Goal: Information Seeking & Learning: Get advice/opinions

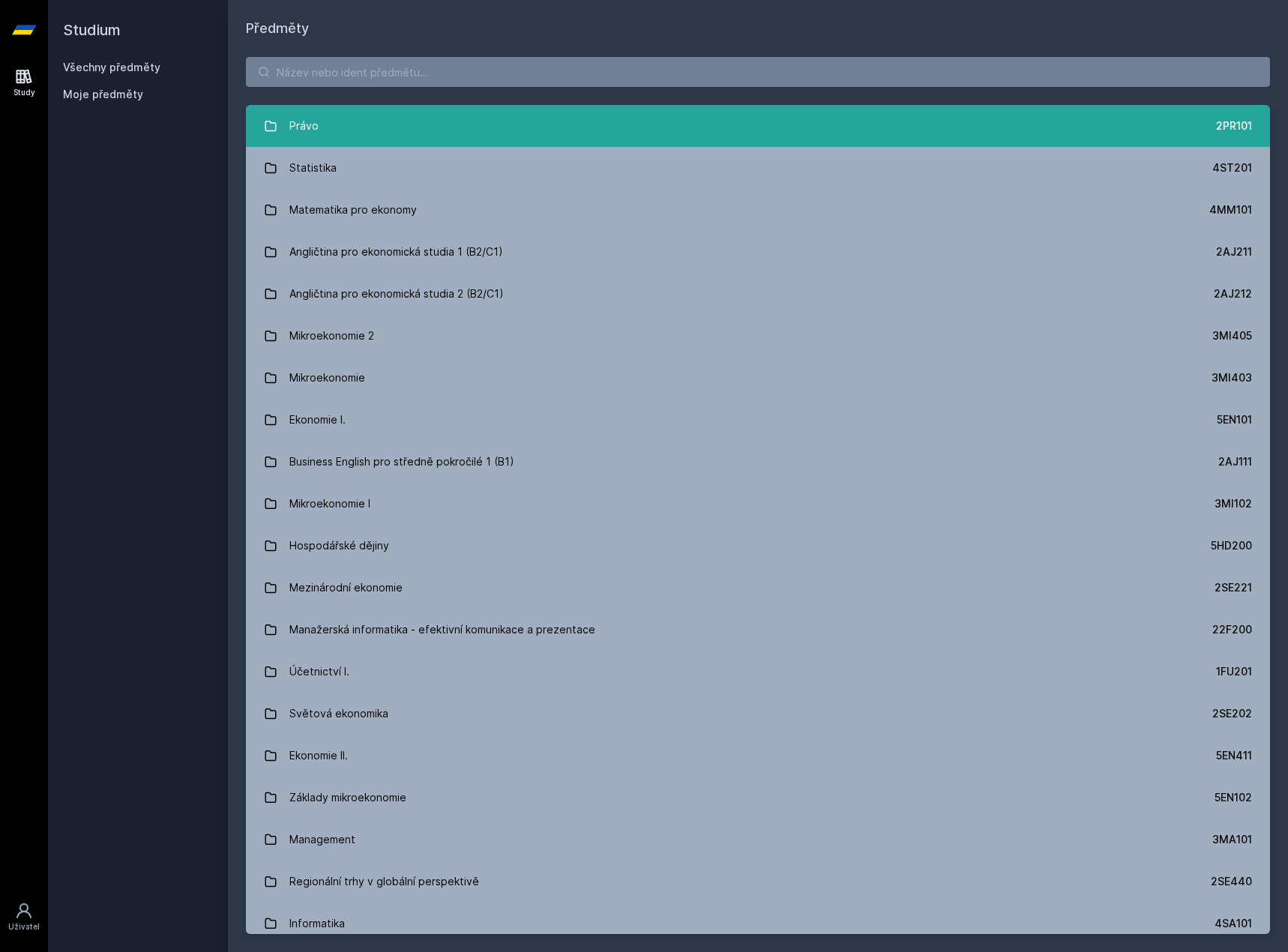
click at [330, 110] on link "Právo 2PR101" at bounding box center [758, 126] width 1024 height 42
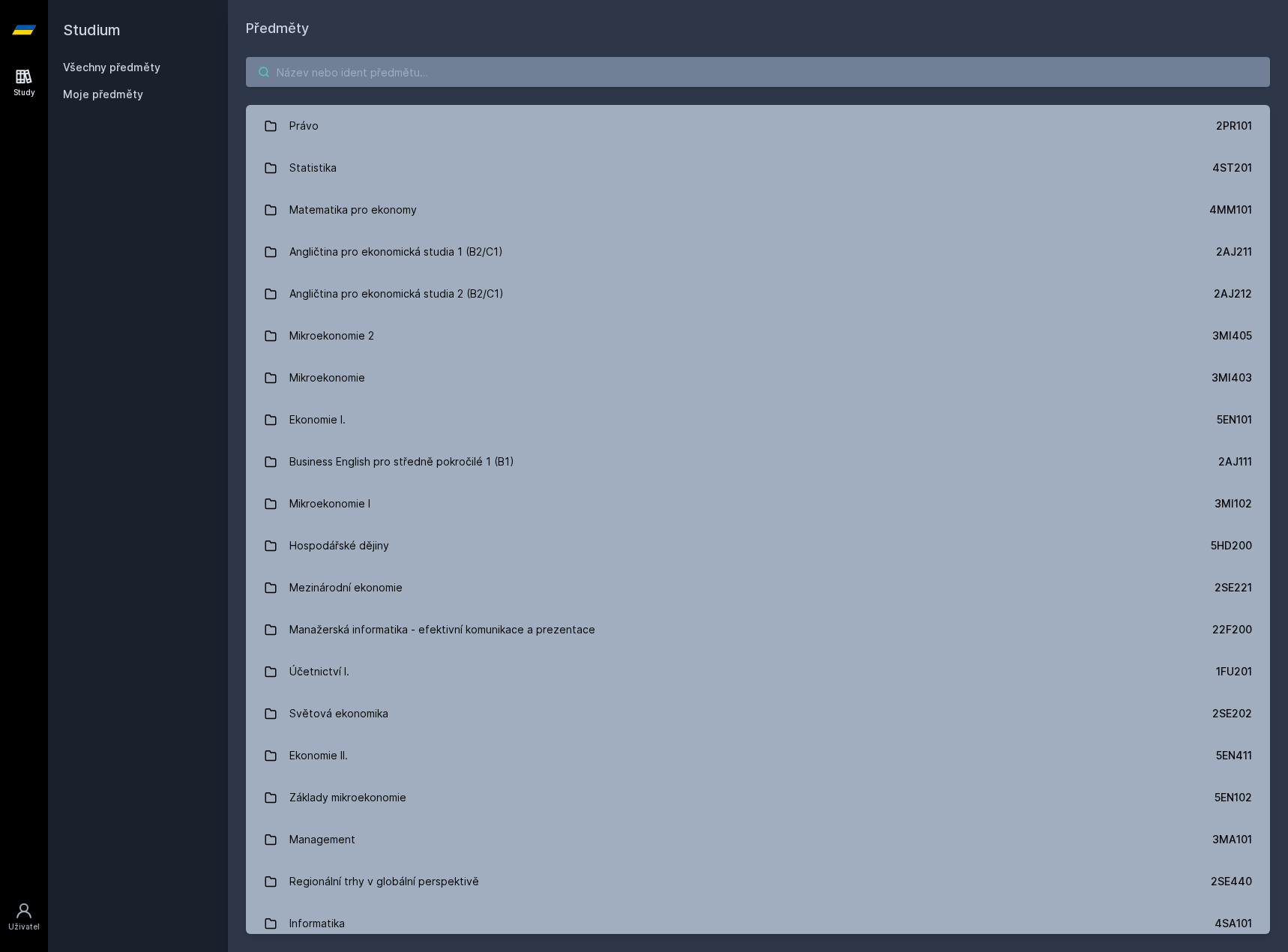
drag, startPoint x: 329, startPoint y: 49, endPoint x: 325, endPoint y: 65, distance: 16.5
click at [329, 60] on div "Právo 2PR101 Statistika 4ST201 Matematika pro ekonomy 4MM101 Angličtina pro eko…" at bounding box center [758, 496] width 1060 height 913
click at [325, 65] on input "search" at bounding box center [758, 72] width 1024 height 30
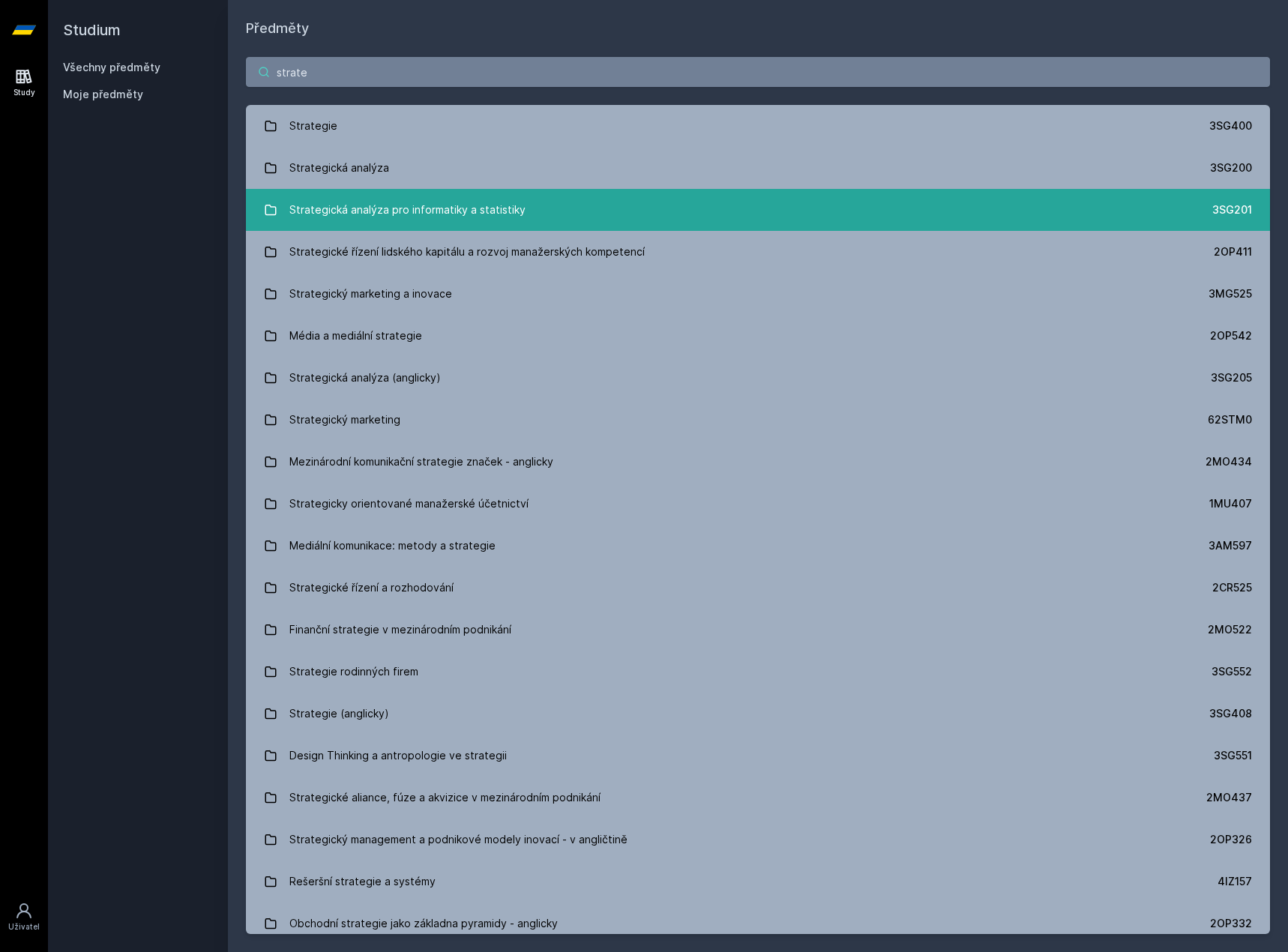
type input "strate"
click at [407, 207] on div "Strategická analýza pro informatiky a statistiky" at bounding box center [407, 210] width 236 height 30
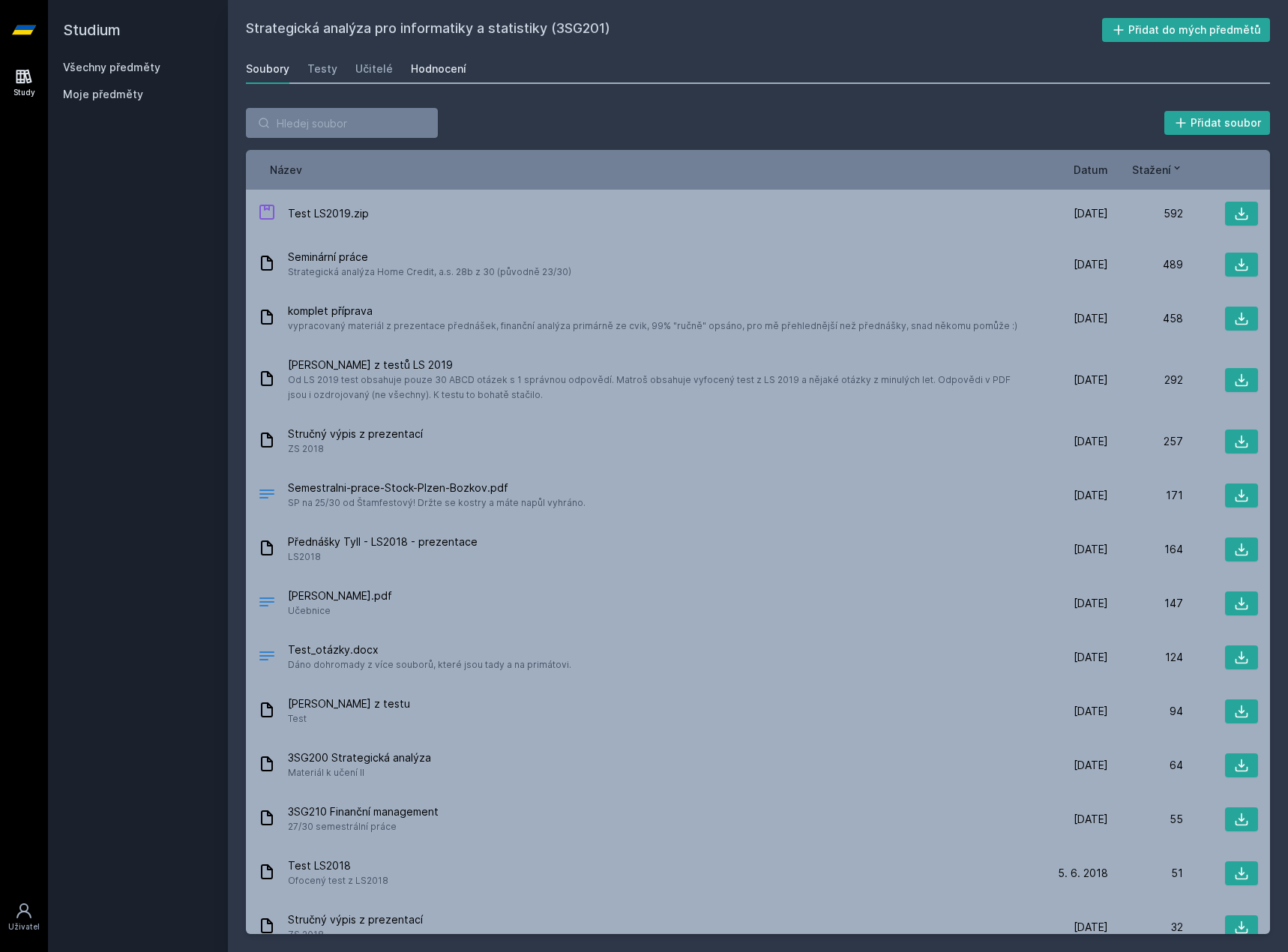
click at [434, 67] on div "Hodnocení" at bounding box center [438, 69] width 56 height 15
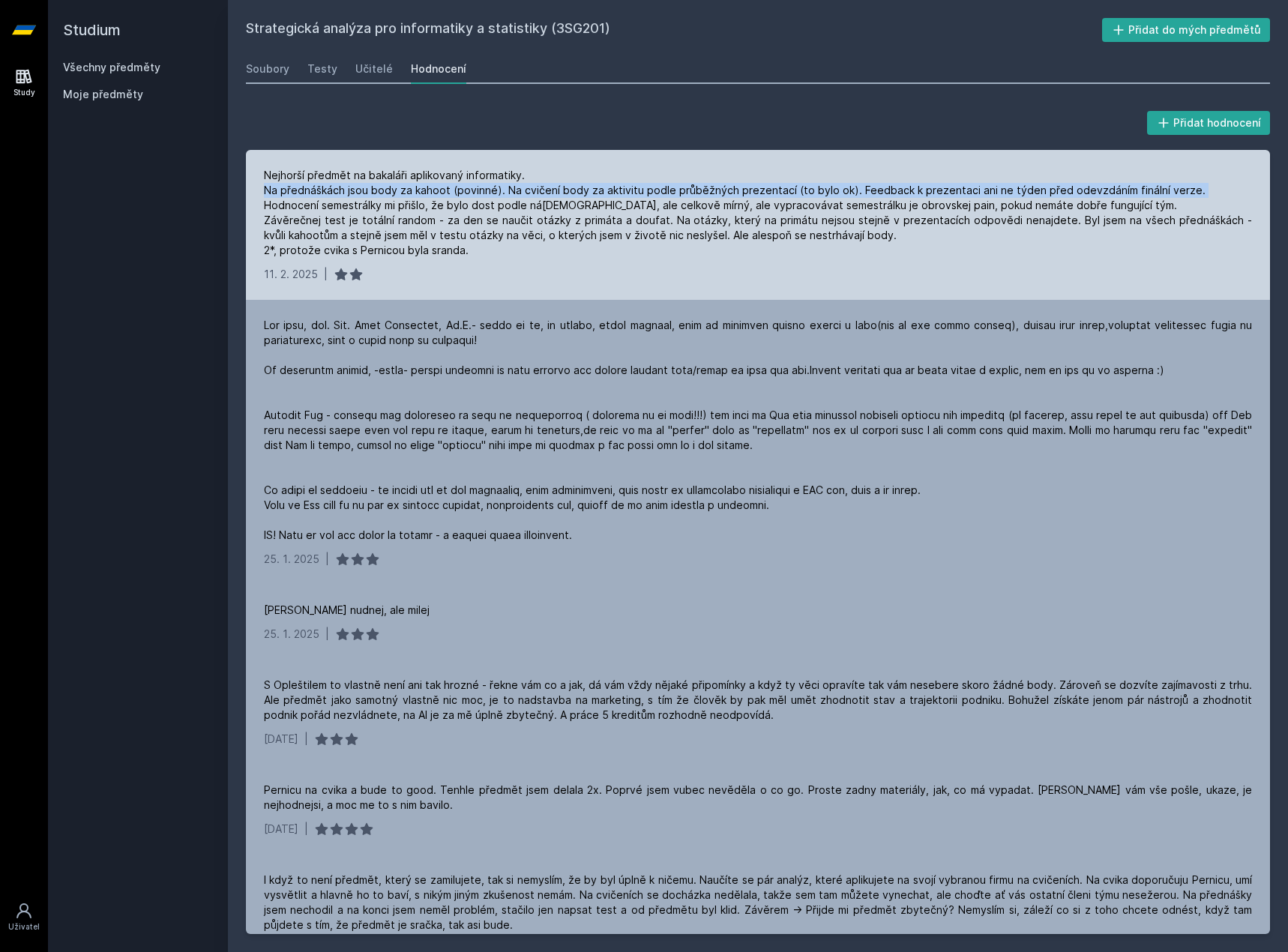
drag, startPoint x: 266, startPoint y: 189, endPoint x: 1184, endPoint y: 194, distance: 918.0
click at [1184, 194] on div "Nejhorší předmět na bakaláři aplikovaný informatiky. Na přednáškách jsou body z…" at bounding box center [758, 213] width 988 height 90
drag, startPoint x: 1078, startPoint y: 202, endPoint x: 378, endPoint y: 196, distance: 700.0
click at [395, 194] on div "Nejhorší předmět na bakaláři aplikovaný informatiky. Na přednáškách jsou body z…" at bounding box center [758, 213] width 988 height 90
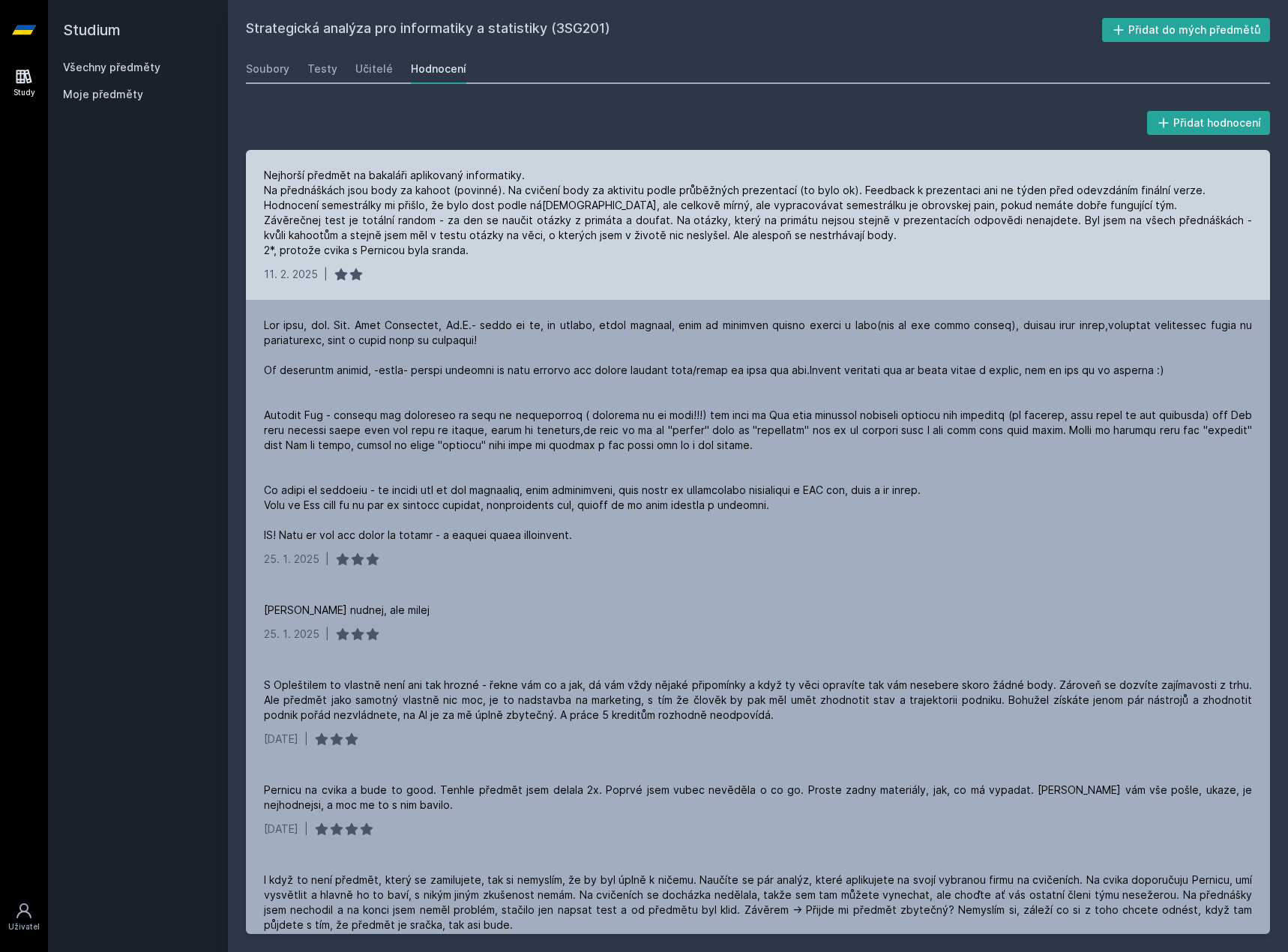
click at [378, 196] on div "Nejhorší předmět na bakaláři aplikovaný informatiky. Na přednáškách jsou body z…" at bounding box center [758, 213] width 988 height 90
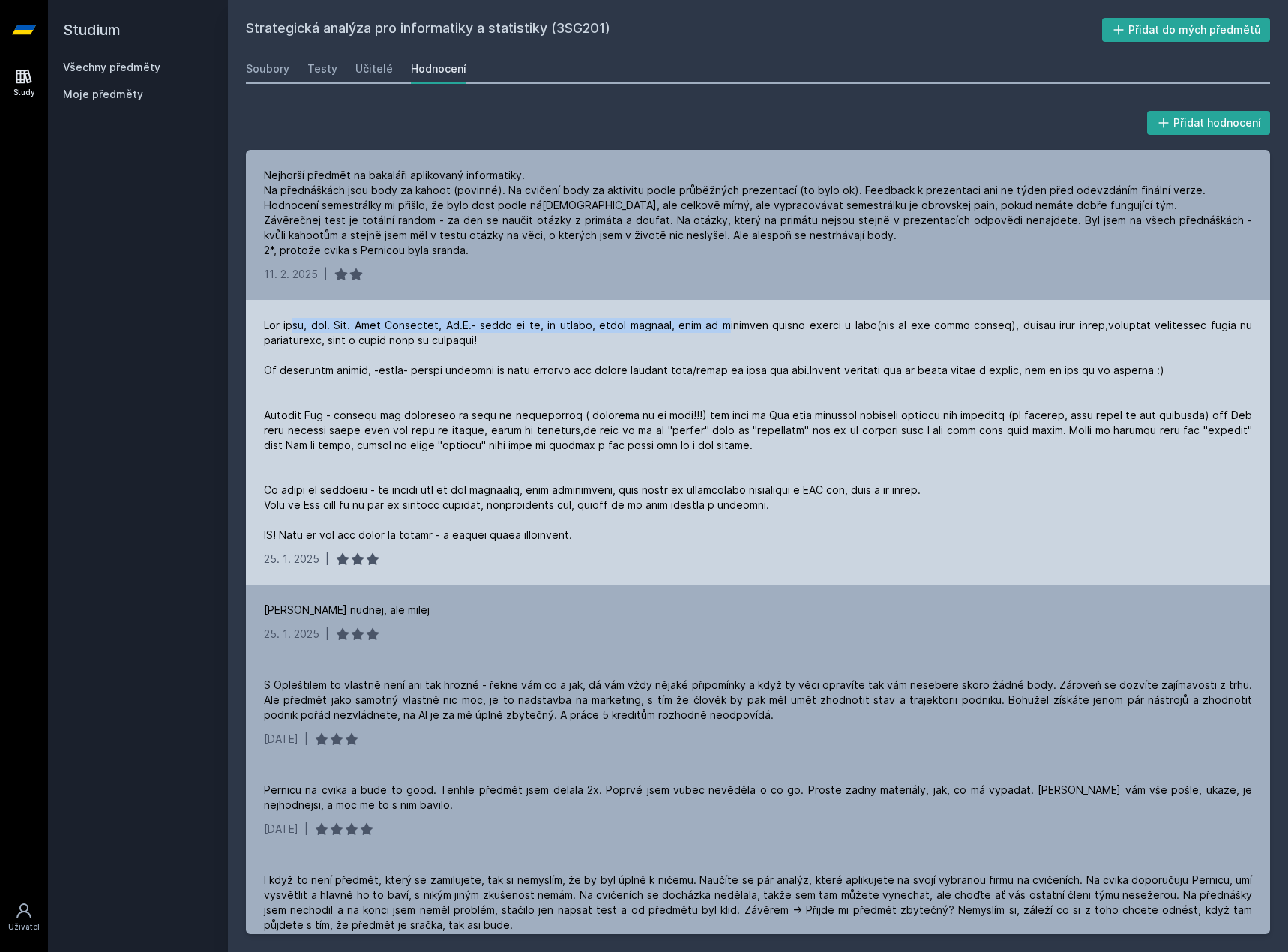
drag, startPoint x: 297, startPoint y: 312, endPoint x: 651, endPoint y: 332, distance: 354.6
click at [666, 331] on div "[DATE] |" at bounding box center [758, 441] width 1024 height 284
click at [531, 350] on div at bounding box center [758, 430] width 988 height 225
drag, startPoint x: 320, startPoint y: 357, endPoint x: 850, endPoint y: 380, distance: 530.5
click at [850, 380] on div at bounding box center [758, 430] width 988 height 225
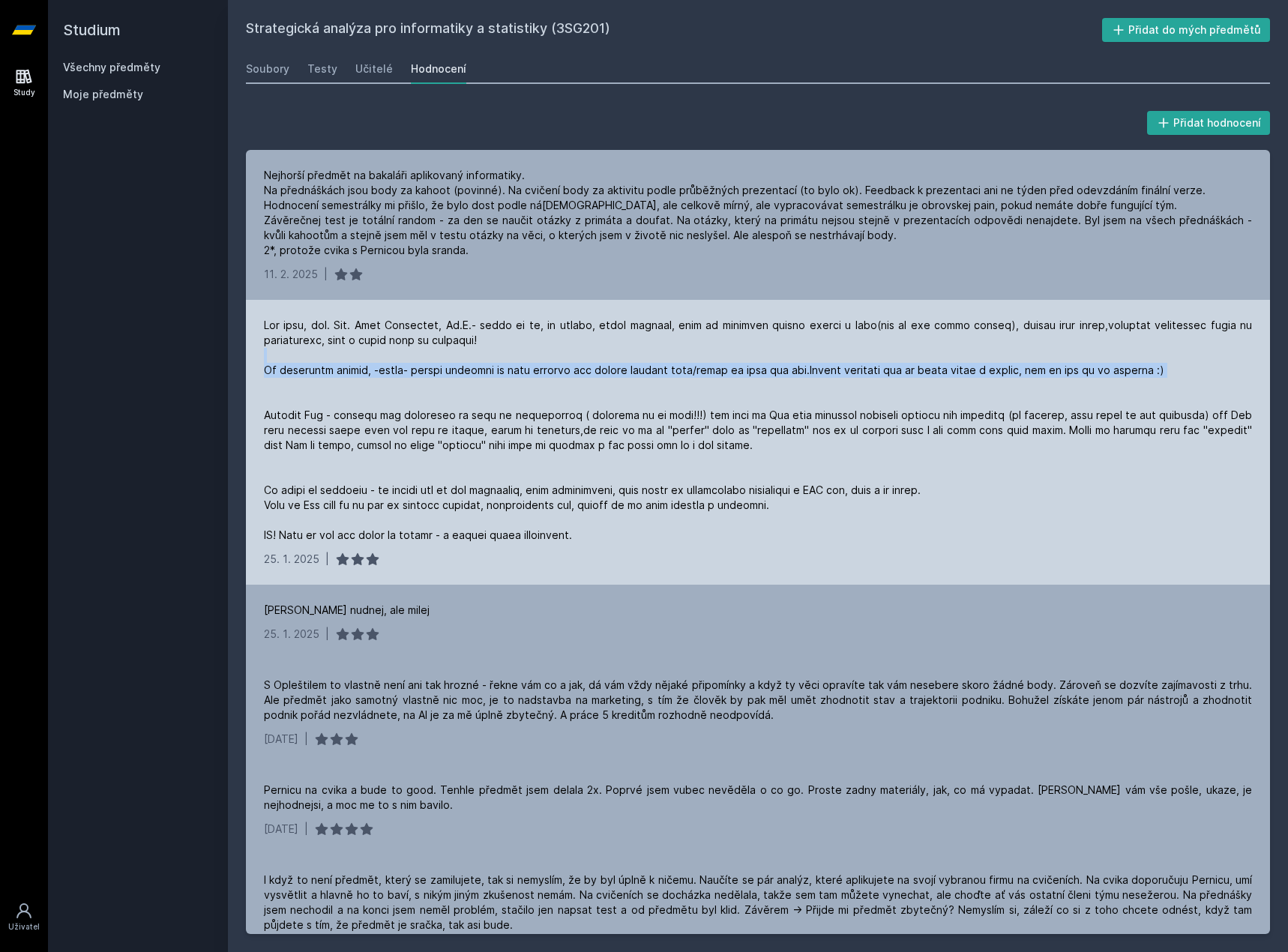
click at [850, 380] on div at bounding box center [758, 430] width 988 height 225
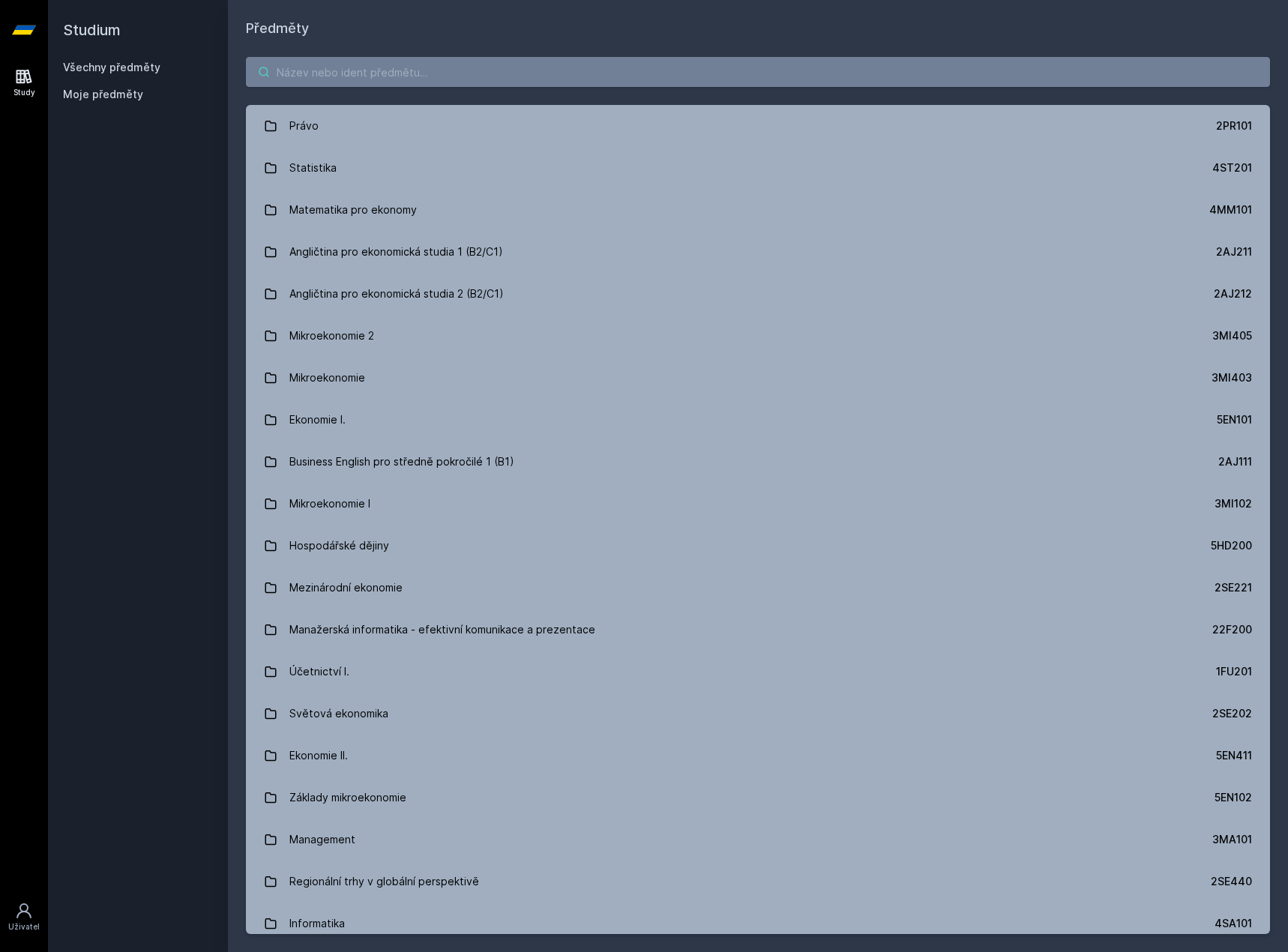
click at [373, 77] on input "search" at bounding box center [758, 72] width 1024 height 30
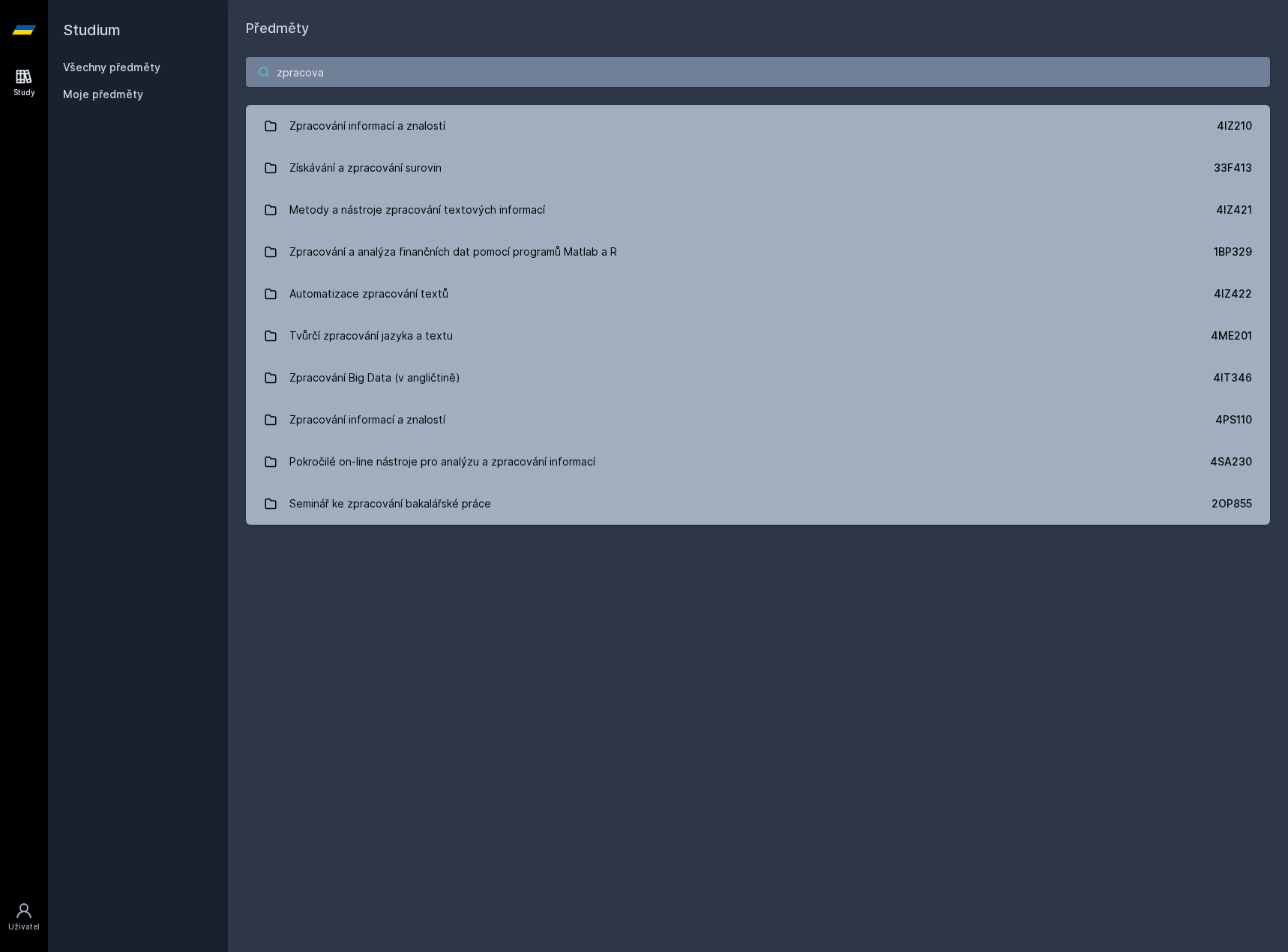
type input "zpracova"
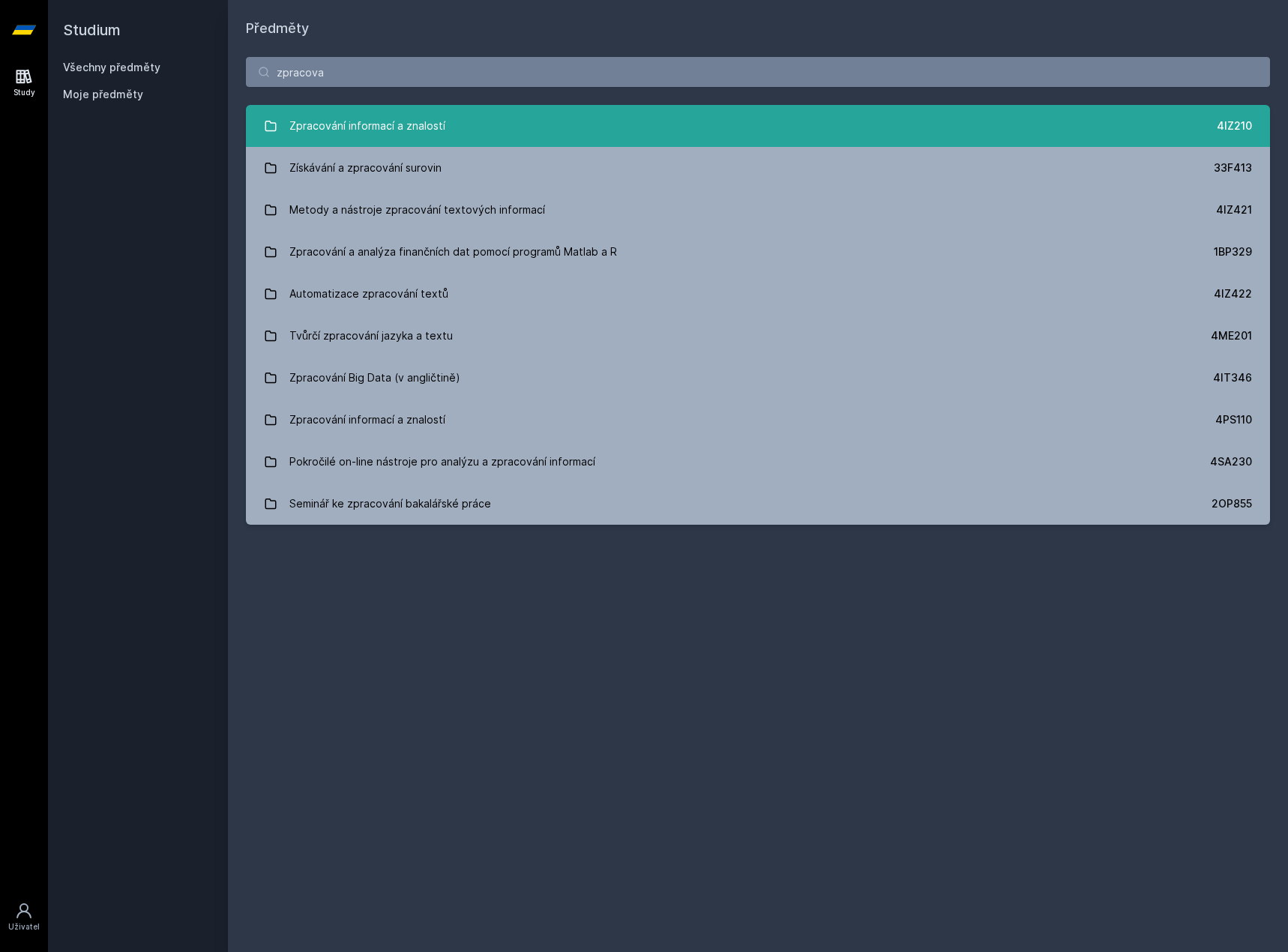
click at [386, 114] on div "Zpracování informací a znalostí" at bounding box center [367, 126] width 156 height 30
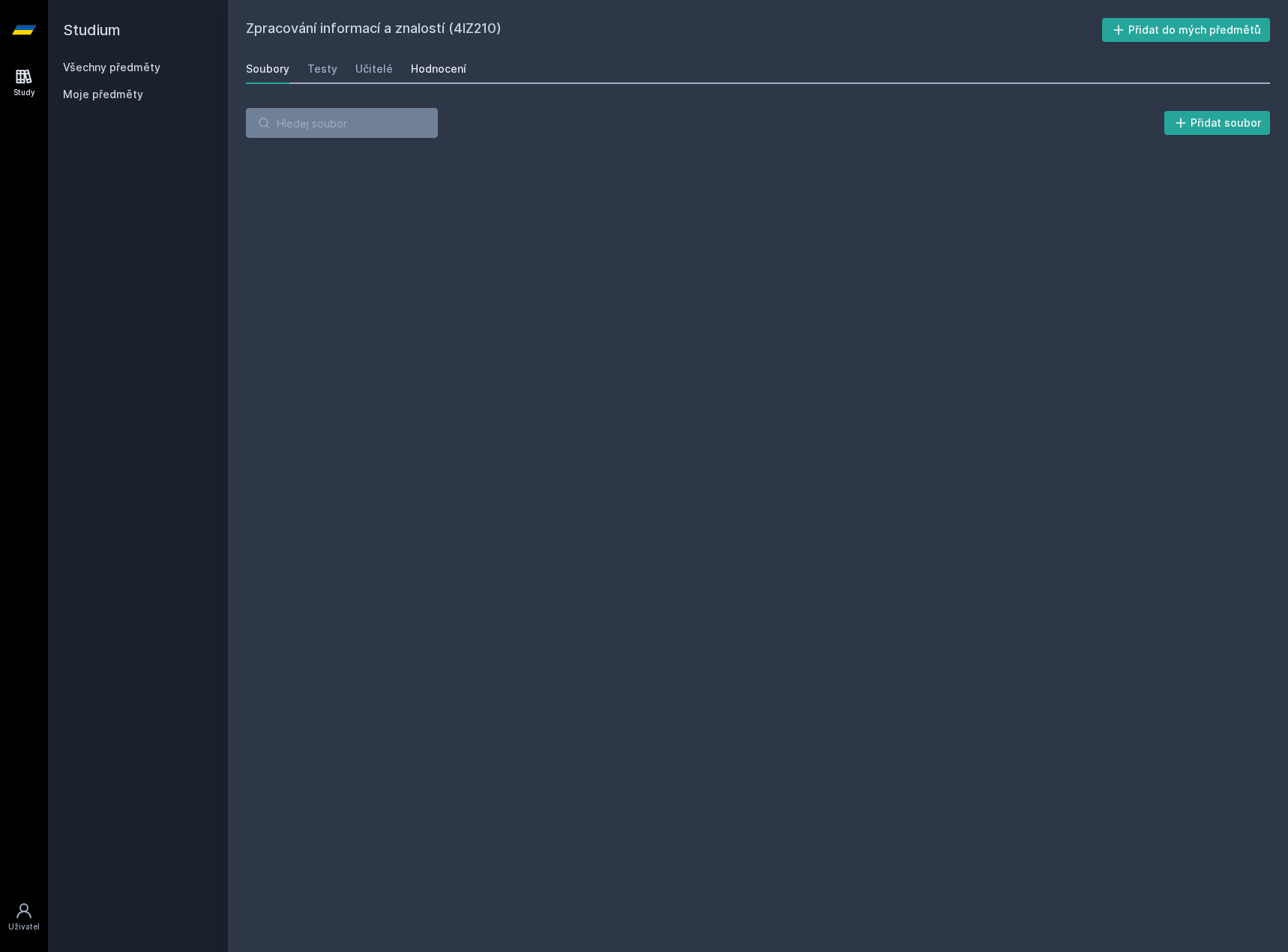
click at [422, 73] on div "Hodnocení" at bounding box center [438, 69] width 56 height 15
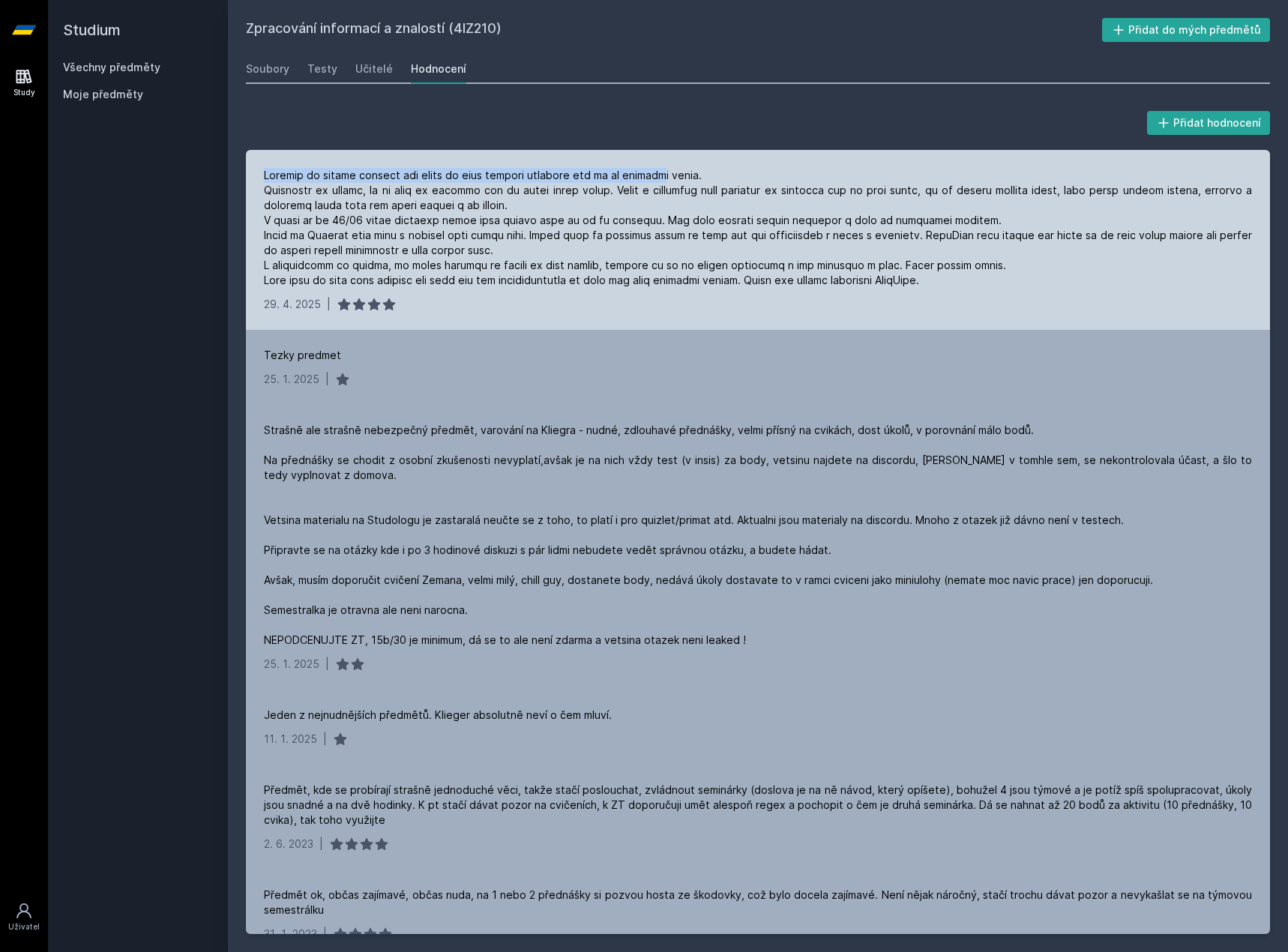
drag, startPoint x: 265, startPoint y: 176, endPoint x: 671, endPoint y: 178, distance: 406.0
click at [671, 178] on div at bounding box center [758, 228] width 988 height 120
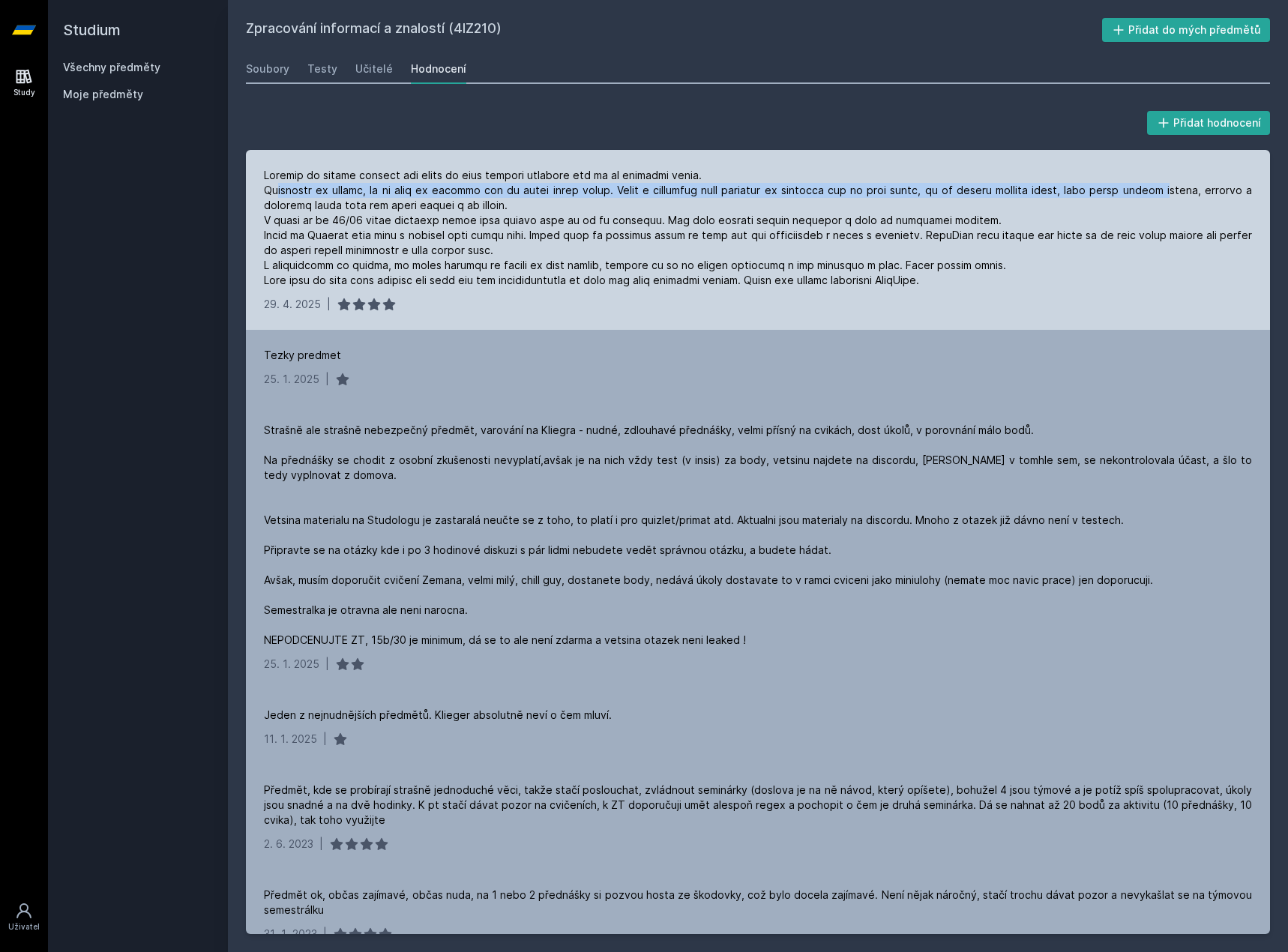
drag, startPoint x: 273, startPoint y: 183, endPoint x: 1176, endPoint y: 192, distance: 903.0
click at [1176, 192] on div at bounding box center [758, 228] width 988 height 120
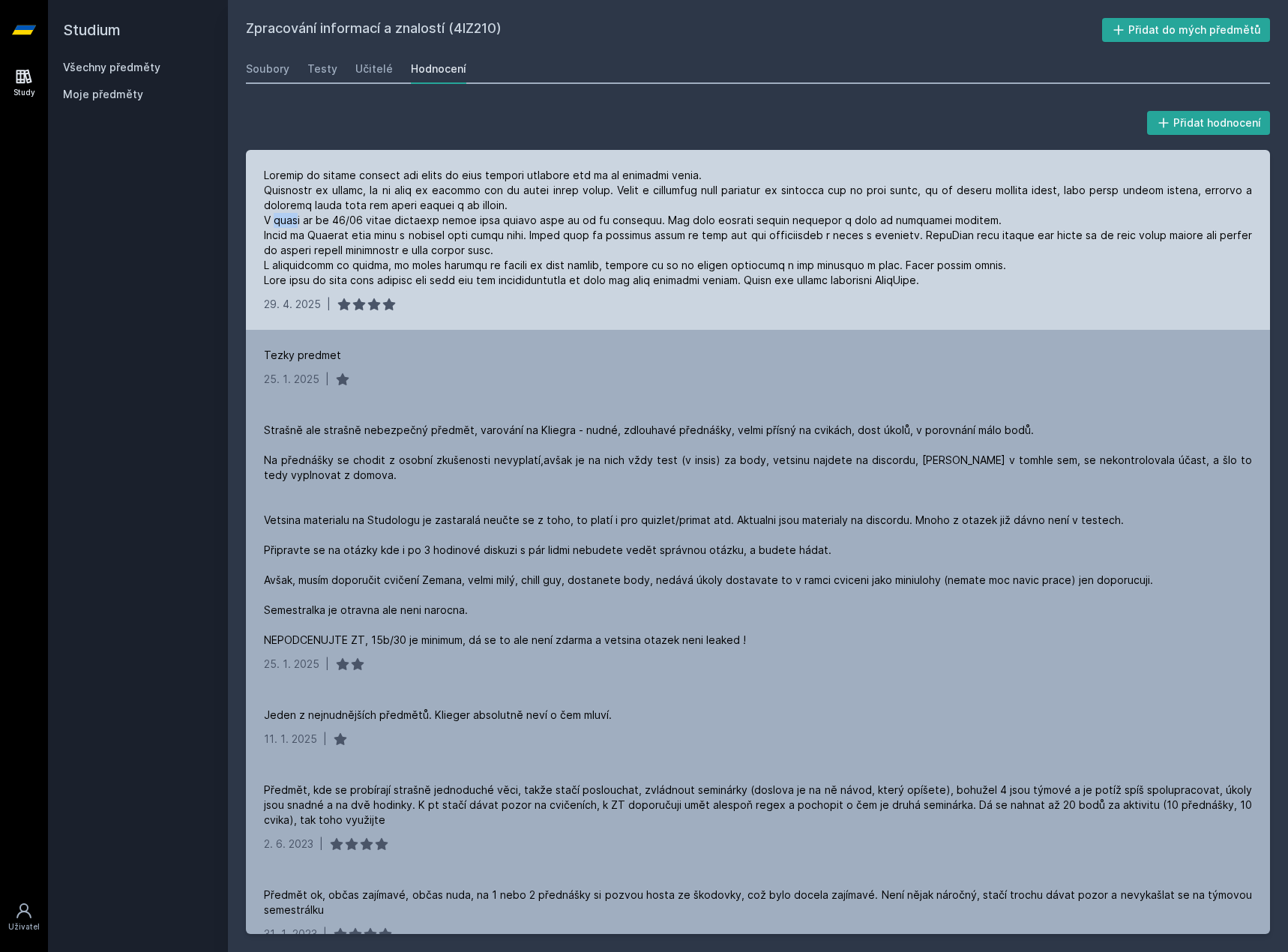
drag, startPoint x: 274, startPoint y: 225, endPoint x: 524, endPoint y: 220, distance: 250.0
click at [485, 220] on div at bounding box center [758, 228] width 988 height 120
click at [551, 221] on div at bounding box center [758, 228] width 988 height 120
drag, startPoint x: 649, startPoint y: 221, endPoint x: 567, endPoint y: 240, distance: 84.2
click at [633, 233] on div at bounding box center [758, 228] width 988 height 120
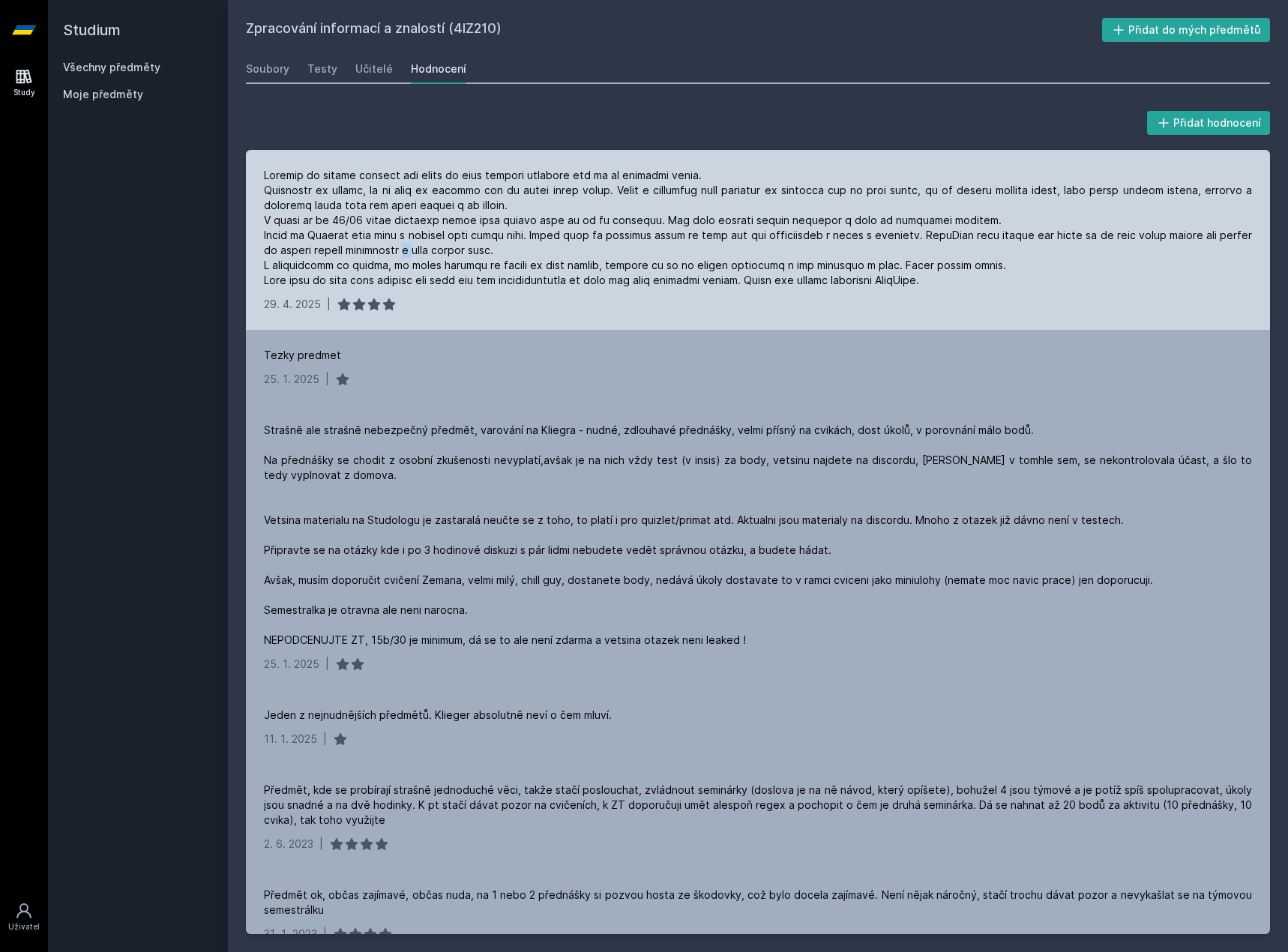
click at [422, 245] on div at bounding box center [758, 228] width 988 height 120
click at [402, 245] on div at bounding box center [758, 228] width 988 height 120
click at [395, 246] on div at bounding box center [758, 228] width 988 height 120
click at [469, 217] on div at bounding box center [758, 228] width 988 height 120
